Goal: Navigation & Orientation: Find specific page/section

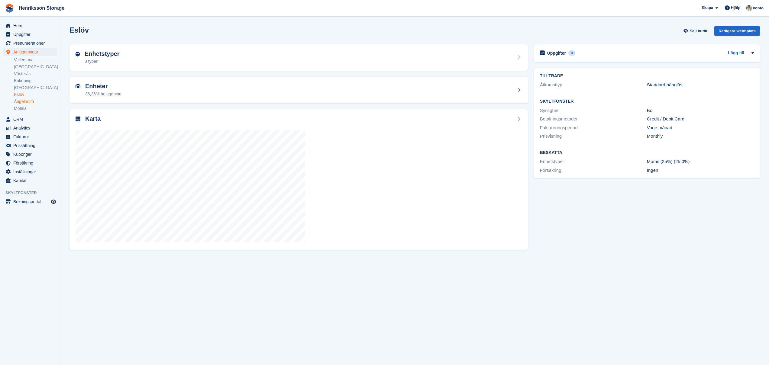
click at [27, 104] on link "Ängelholm" at bounding box center [35, 102] width 43 height 6
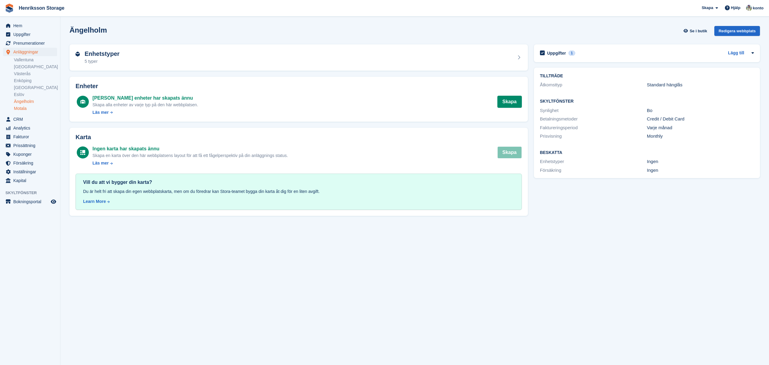
click at [26, 109] on link "Motala" at bounding box center [35, 109] width 43 height 6
click at [19, 97] on link "Eslöv" at bounding box center [35, 95] width 43 height 6
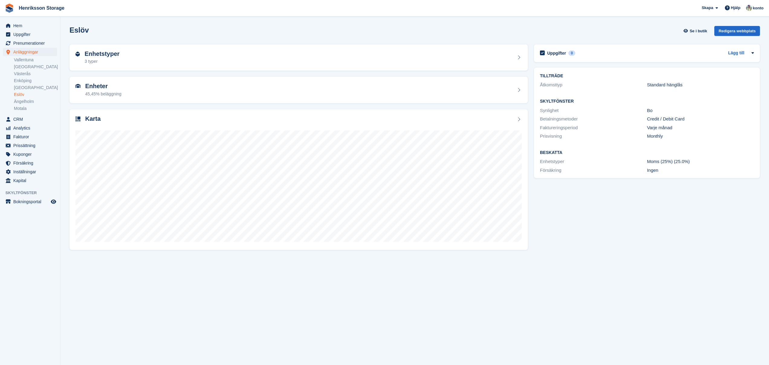
click at [21, 89] on link "[GEOGRAPHIC_DATA]" at bounding box center [35, 88] width 43 height 6
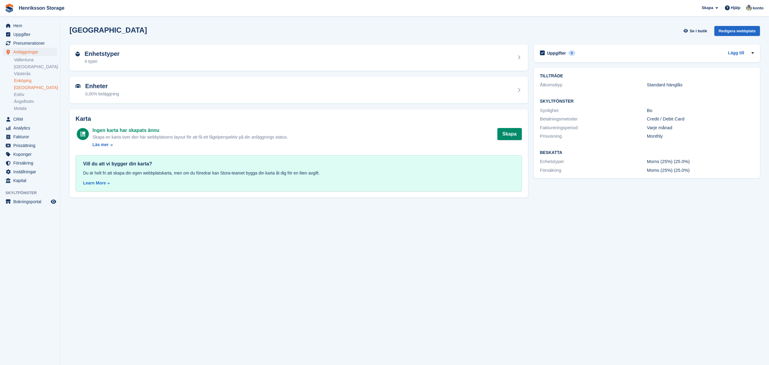
click at [23, 82] on link "Enköping" at bounding box center [35, 81] width 43 height 6
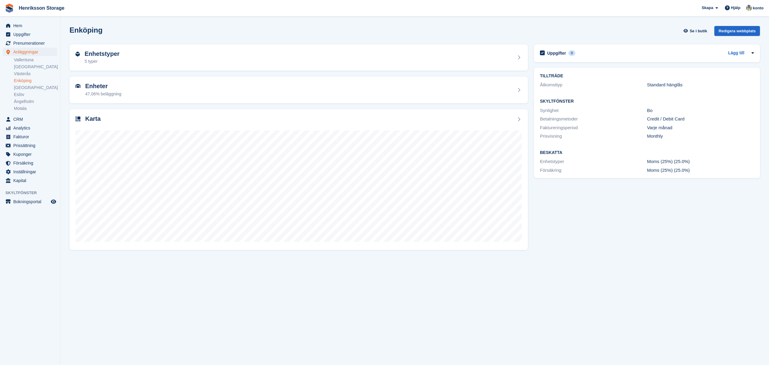
click at [25, 75] on link "Västerås" at bounding box center [35, 74] width 43 height 6
click at [24, 69] on link "[GEOGRAPHIC_DATA]" at bounding box center [35, 67] width 43 height 6
click at [25, 61] on link "Vallentuna" at bounding box center [35, 60] width 43 height 6
click at [25, 68] on link "[GEOGRAPHIC_DATA]" at bounding box center [35, 67] width 43 height 6
